Goal: Task Accomplishment & Management: Complete application form

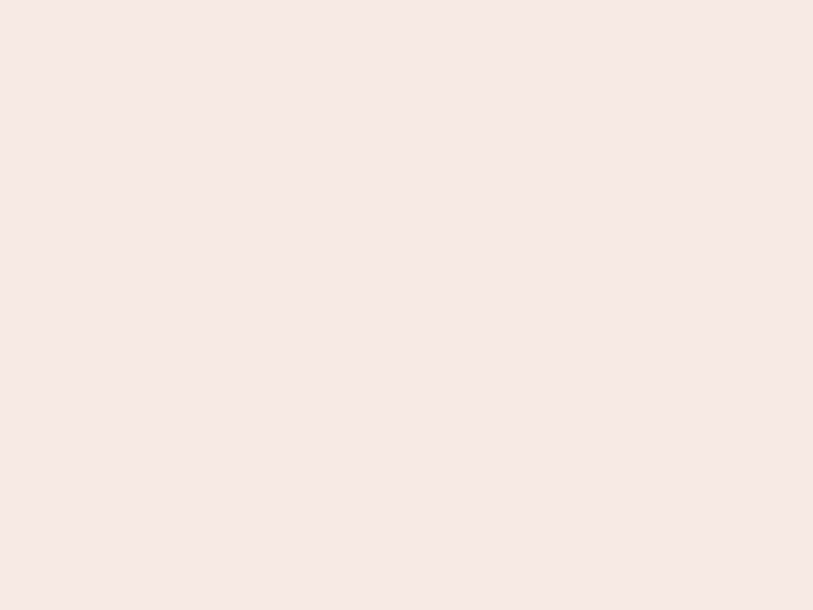
click at [407, 305] on nb-app "Almost there Thank you for registering for Newbook. Your account is under revie…" at bounding box center [406, 305] width 813 height 610
click at [407, 0] on nb-app "Almost there Thank you for registering for Newbook. Your account is under revie…" at bounding box center [406, 305] width 813 height 610
click at [435, 0] on nb-app "Almost there Thank you for registering for Newbook. Your account is under revie…" at bounding box center [406, 305] width 813 height 610
click at [407, 305] on nb-app "Almost there Thank you for registering for Newbook. Your account is under revie…" at bounding box center [406, 305] width 813 height 610
click at [407, 0] on nb-app "Almost there Thank you for registering for Newbook. Your account is under revie…" at bounding box center [406, 305] width 813 height 610
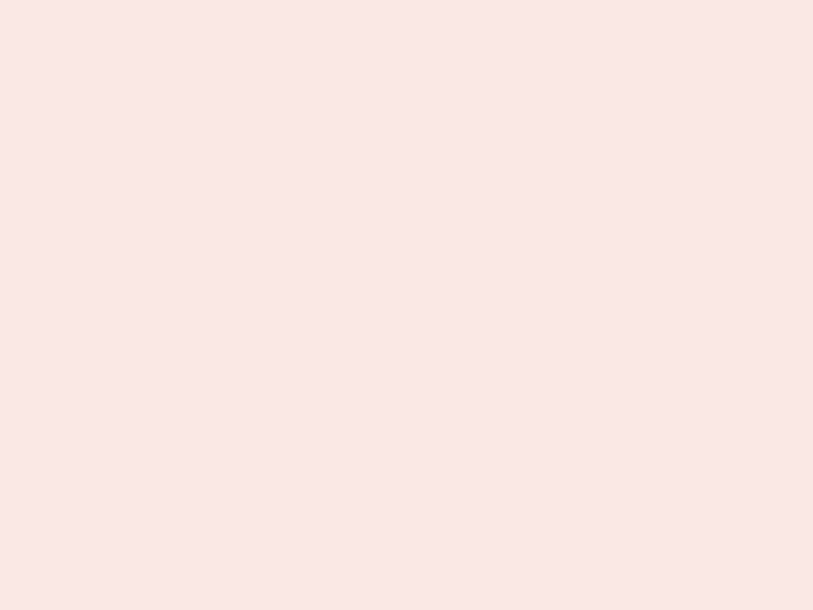
click at [284, 0] on nb-app "Almost there Thank you for registering for Newbook. Your account is under revie…" at bounding box center [406, 305] width 813 height 610
click at [407, 305] on nb-app "Almost there Thank you for registering for Newbook. Your account is under revie…" at bounding box center [406, 305] width 813 height 610
click at [407, 0] on nb-app "Almost there Thank you for registering for Newbook. Your account is under revie…" at bounding box center [406, 305] width 813 height 610
click at [284, 0] on nb-app "Almost there Thank you for registering for Newbook. Your account is under revie…" at bounding box center [406, 305] width 813 height 610
click at [407, 305] on nb-app "Almost there Thank you for registering for Newbook. Your account is under revie…" at bounding box center [406, 305] width 813 height 610
